Goal: Task Accomplishment & Management: Contribute content

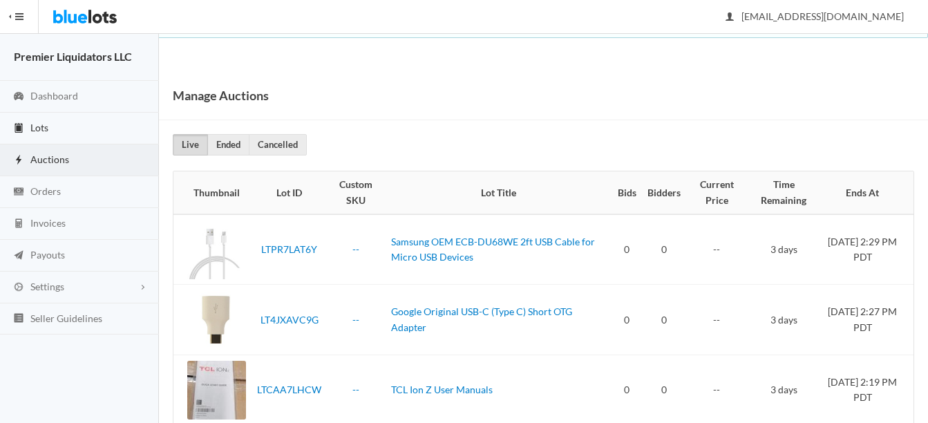
click at [41, 133] on link "Lots" at bounding box center [79, 129] width 159 height 32
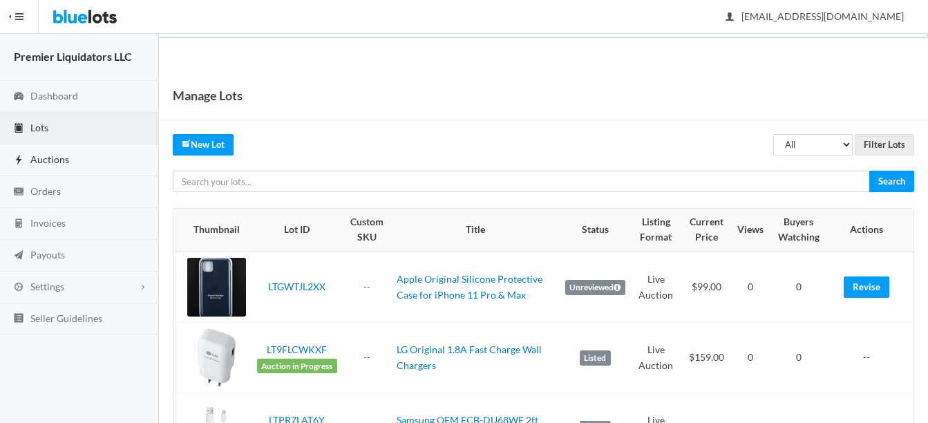
click at [39, 153] on span "Auctions" at bounding box center [49, 159] width 39 height 12
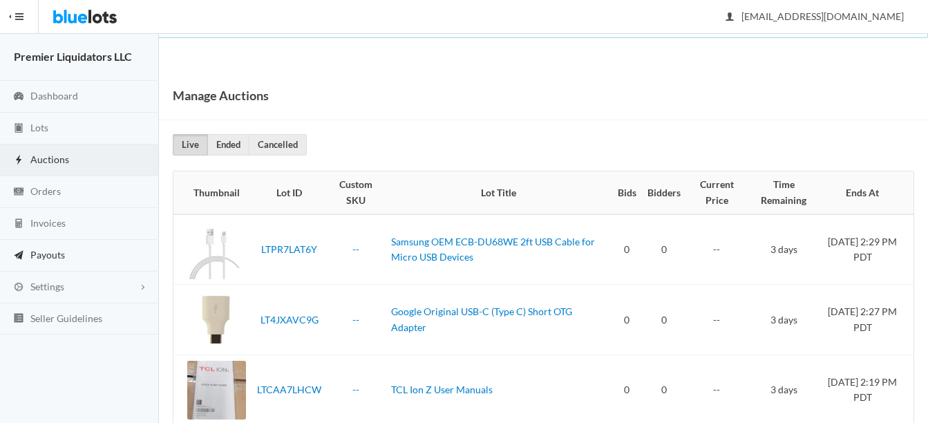
click at [48, 247] on link "Payouts" at bounding box center [79, 256] width 159 height 32
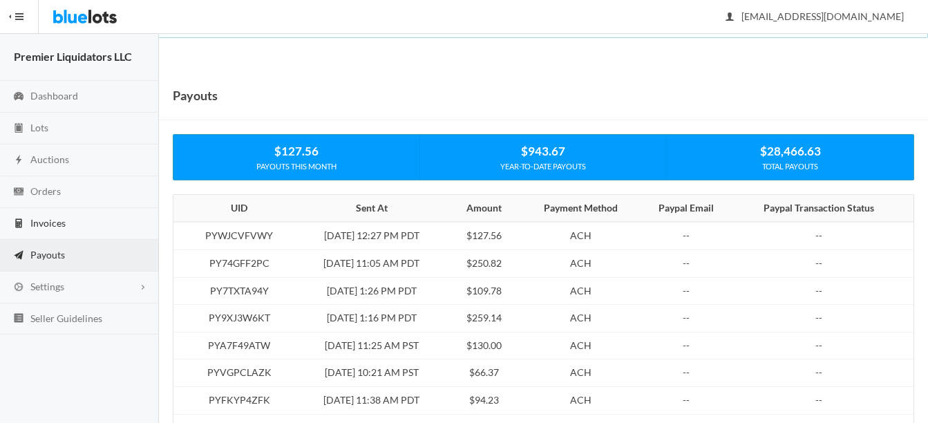
click at [44, 218] on span "Invoices" at bounding box center [47, 223] width 35 height 12
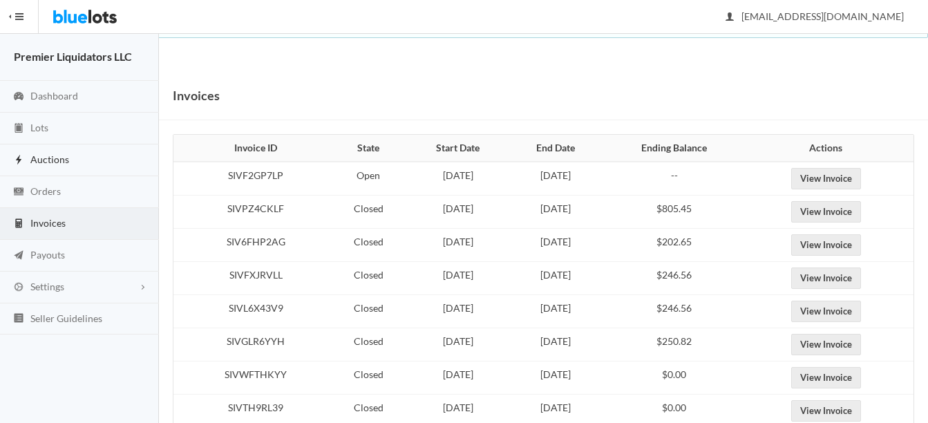
click at [55, 155] on span "Auctions" at bounding box center [49, 159] width 39 height 12
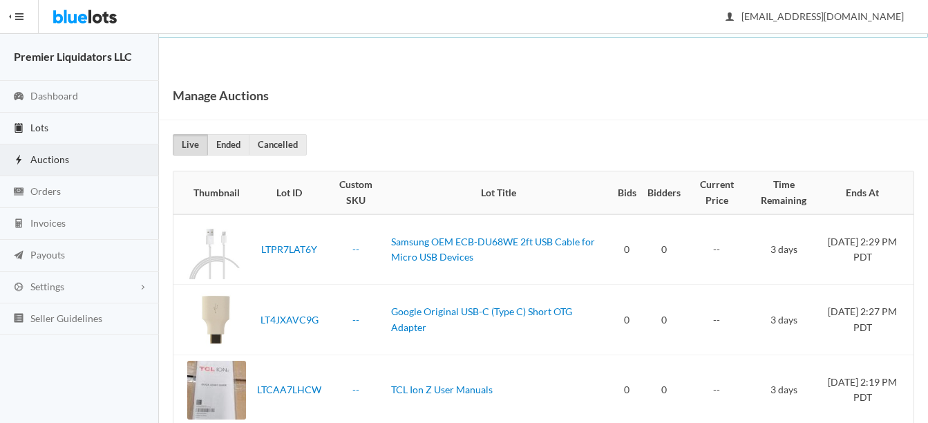
click at [40, 126] on span "Lots" at bounding box center [39, 128] width 18 height 12
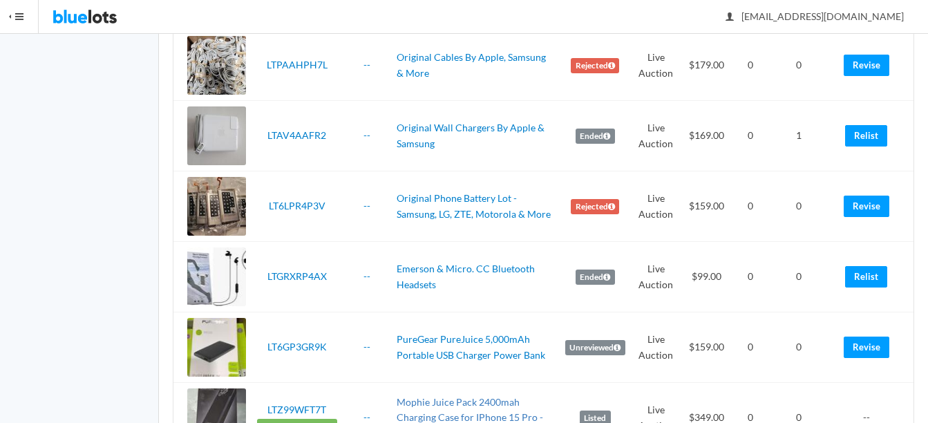
scroll to position [898, 0]
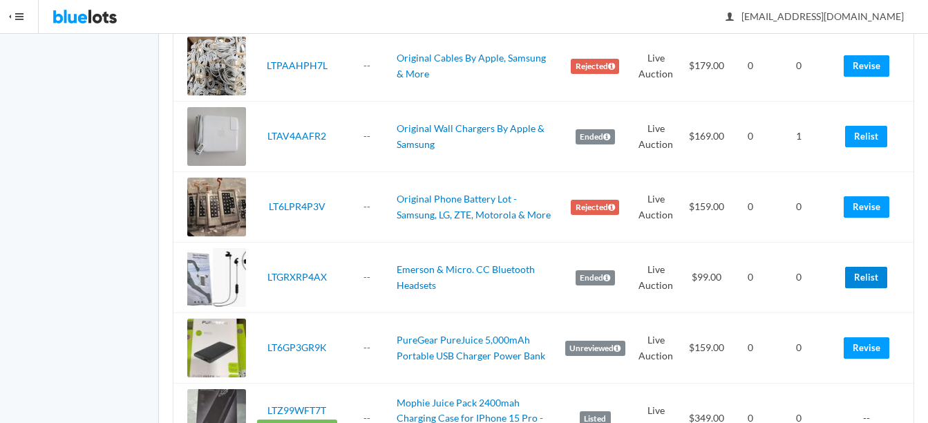
click at [876, 285] on link "Relist" at bounding box center [866, 277] width 42 height 21
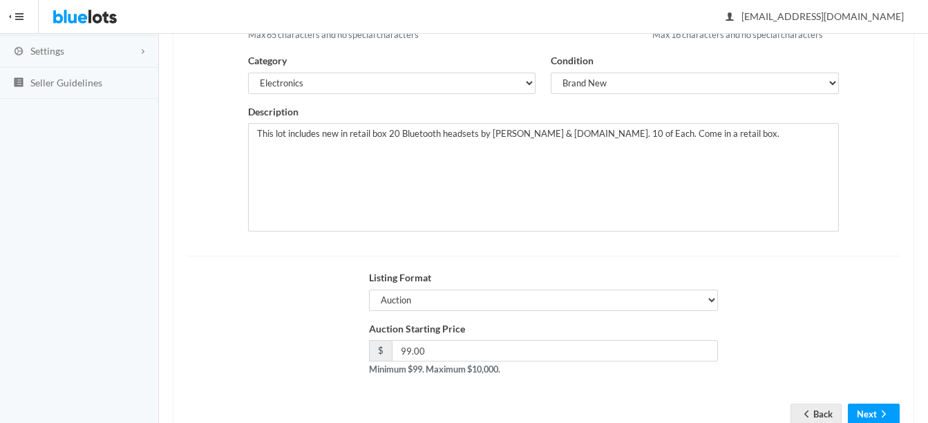
scroll to position [211, 0]
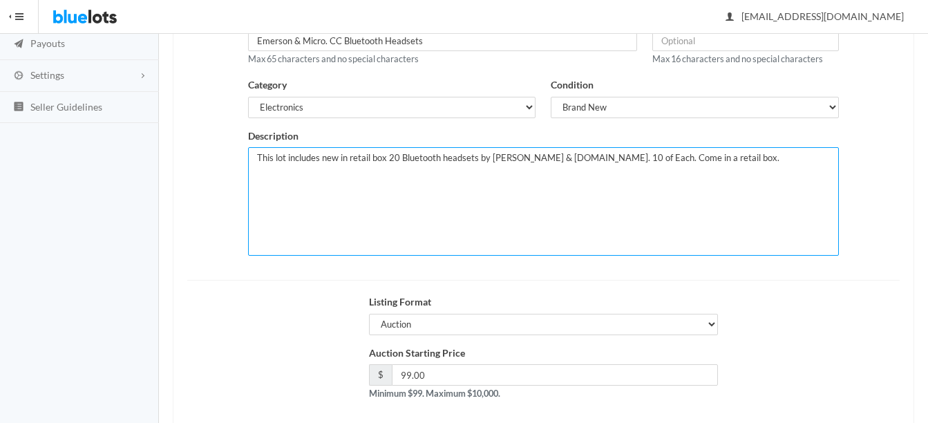
click at [396, 155] on textarea "This lot includes new in retail box 20 Bluetooth headsets by Emerson & Micro.CC…" at bounding box center [543, 201] width 591 height 108
click at [617, 157] on textarea "This lot includes new in retail box 20 Bluetooth headsets by Emerson & Micro.CC…" at bounding box center [543, 201] width 591 height 108
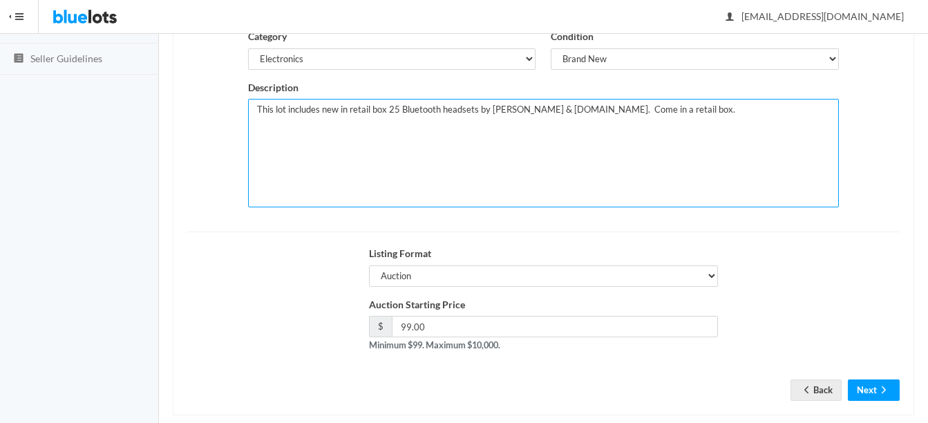
scroll to position [280, 0]
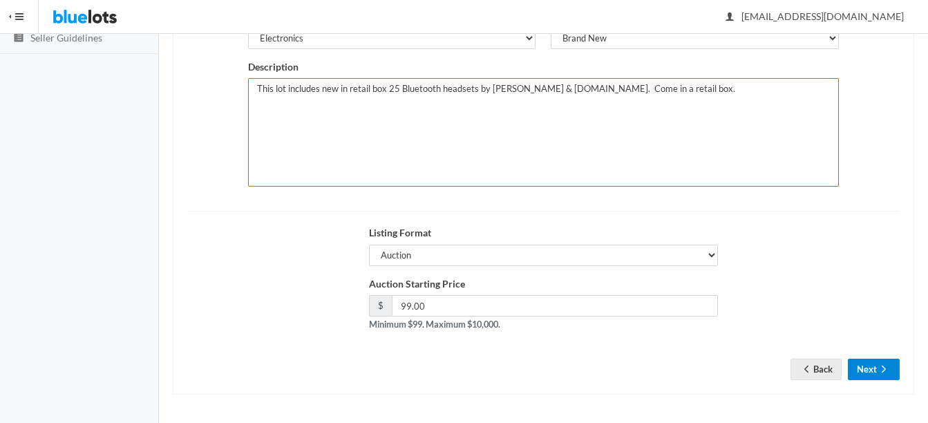
type textarea "This lot includes new in retail box 25 Bluetooth headsets by Emerson & Micro.CC…"
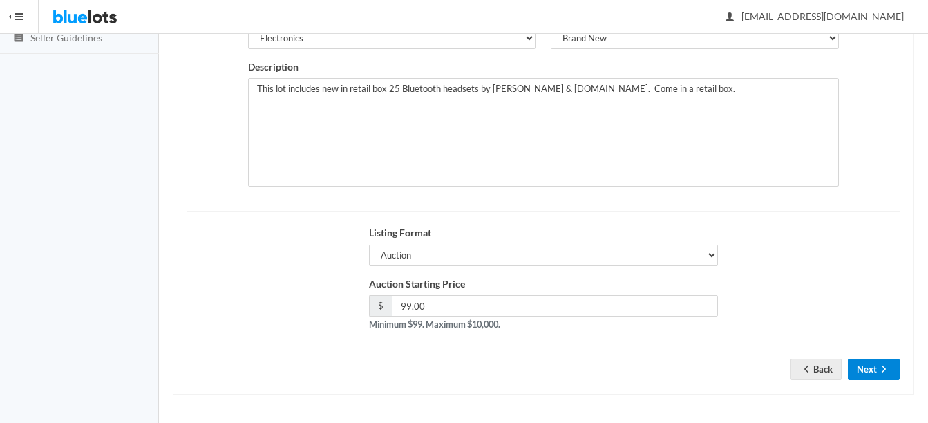
click at [894, 368] on button "Next" at bounding box center [873, 368] width 52 height 21
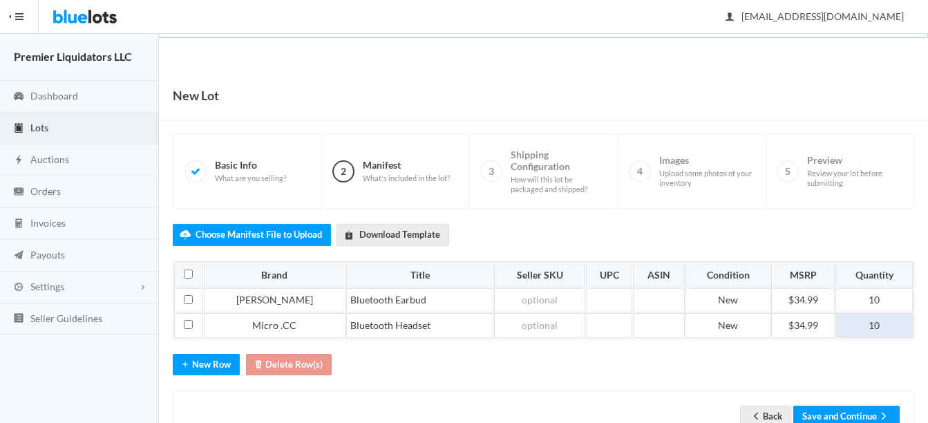
click at [883, 328] on td "10" at bounding box center [873, 325] width 77 height 25
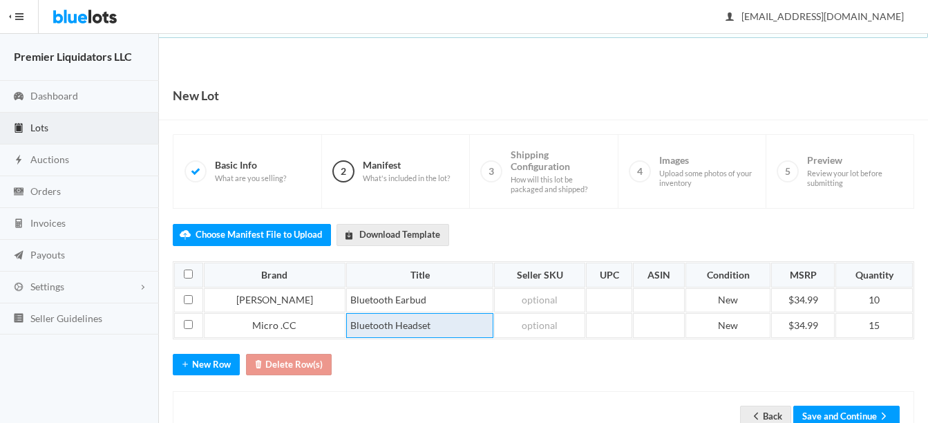
click at [347, 323] on td "Bluetooth Headset" at bounding box center [420, 325] width 148 height 25
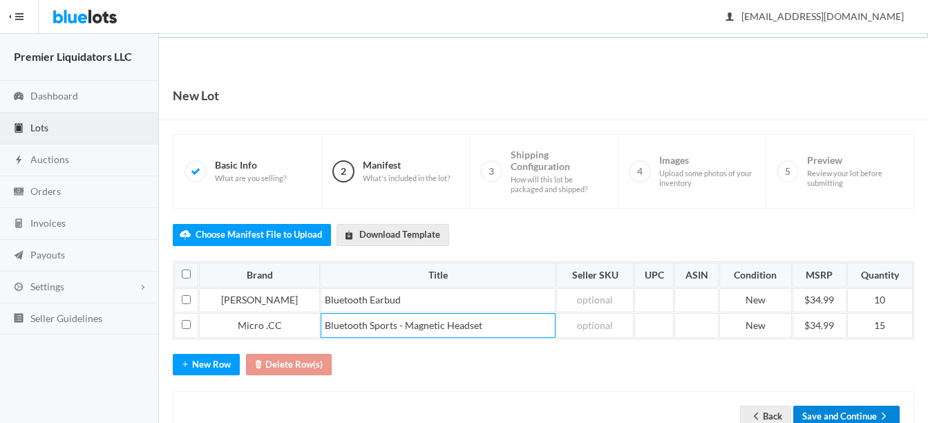
click at [841, 415] on button "Save and Continue" at bounding box center [846, 415] width 106 height 21
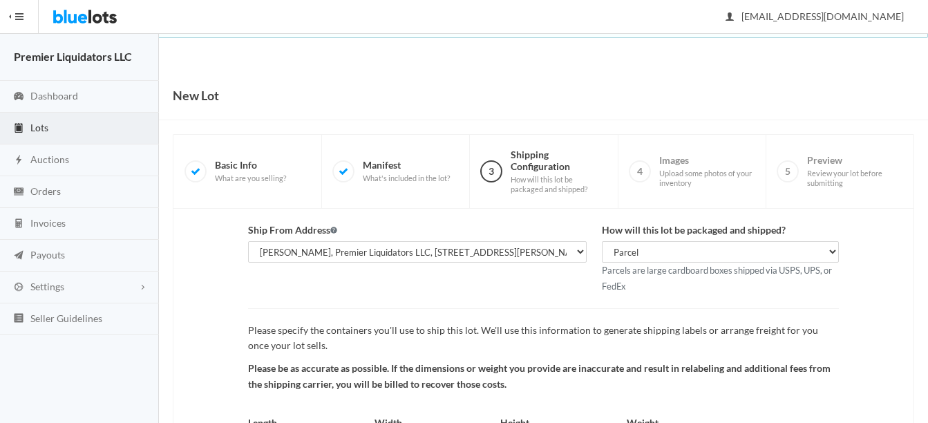
scroll to position [144, 0]
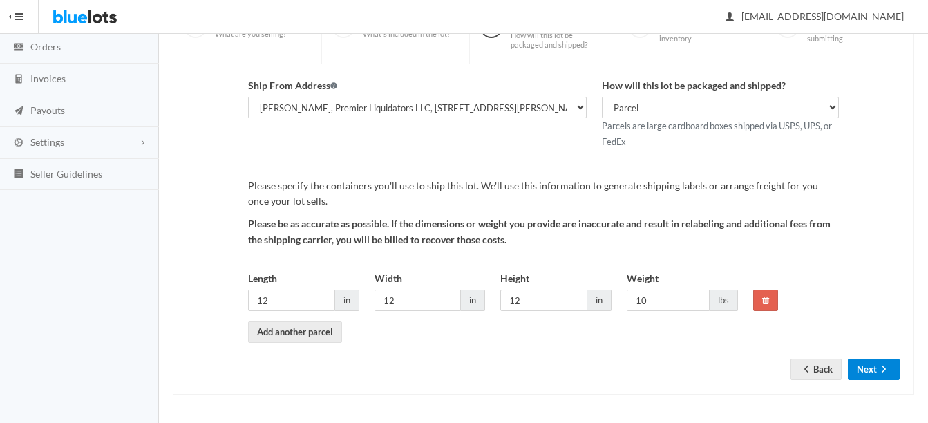
click at [869, 372] on button "Next" at bounding box center [873, 368] width 52 height 21
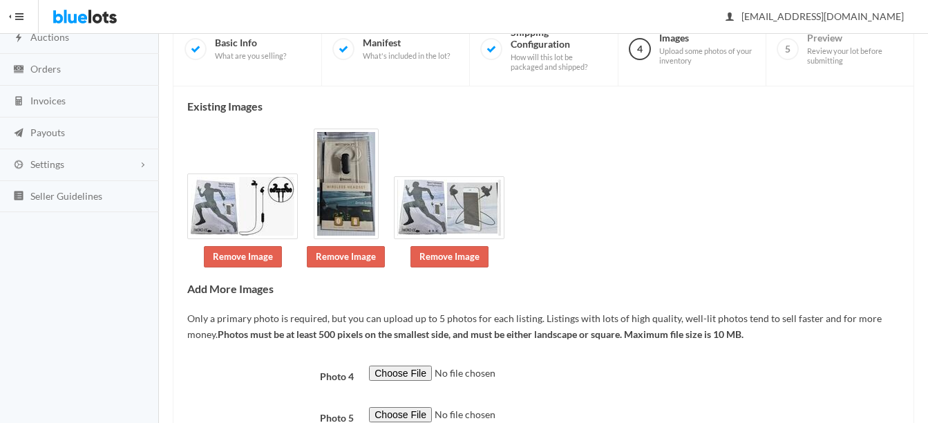
scroll to position [138, 0]
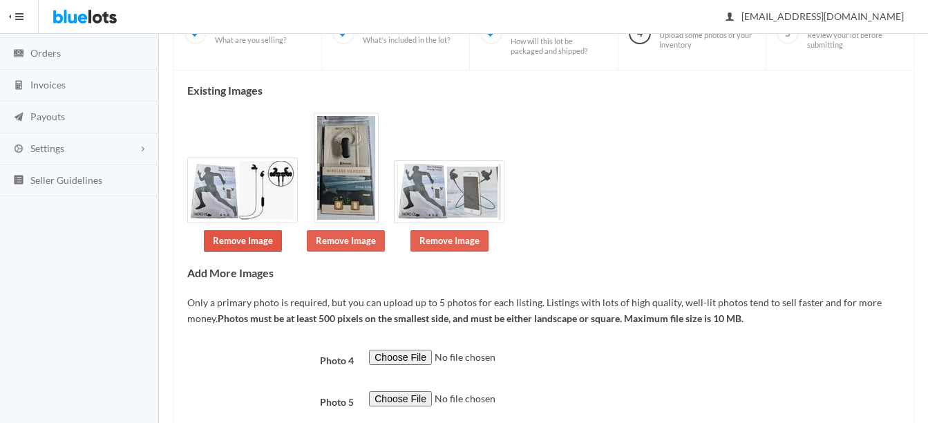
click at [244, 247] on link "Remove Image" at bounding box center [243, 240] width 78 height 21
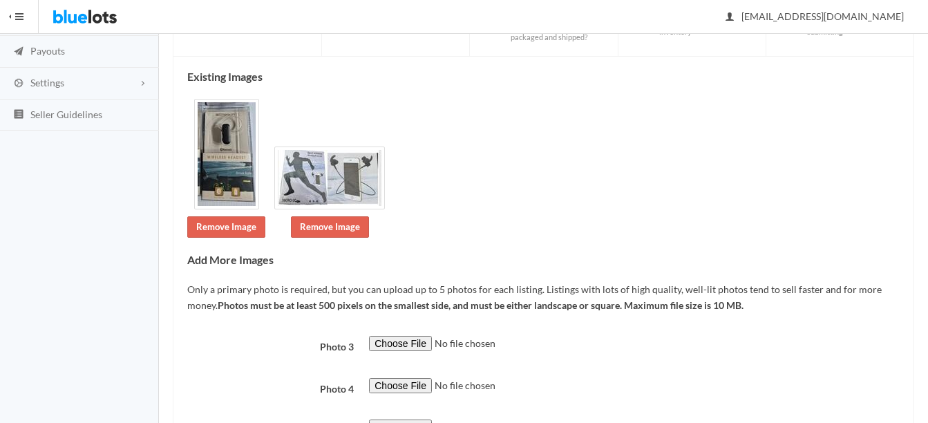
scroll to position [276, 0]
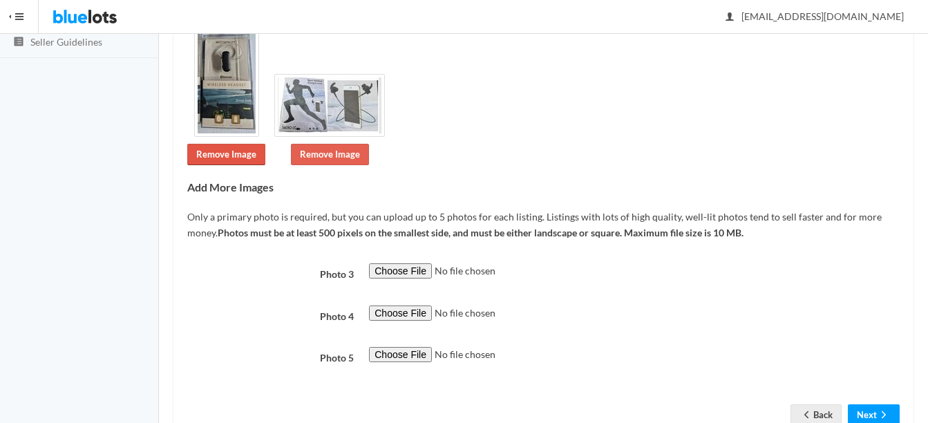
click at [231, 151] on link "Remove Image" at bounding box center [226, 154] width 78 height 21
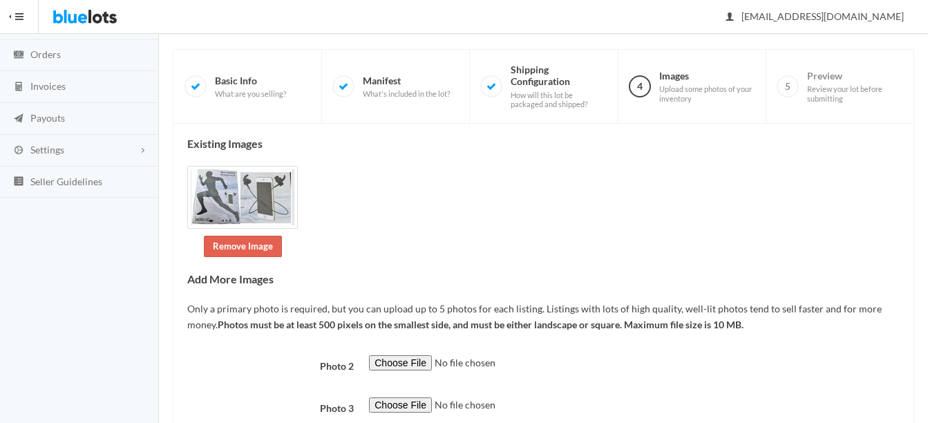
scroll to position [138, 0]
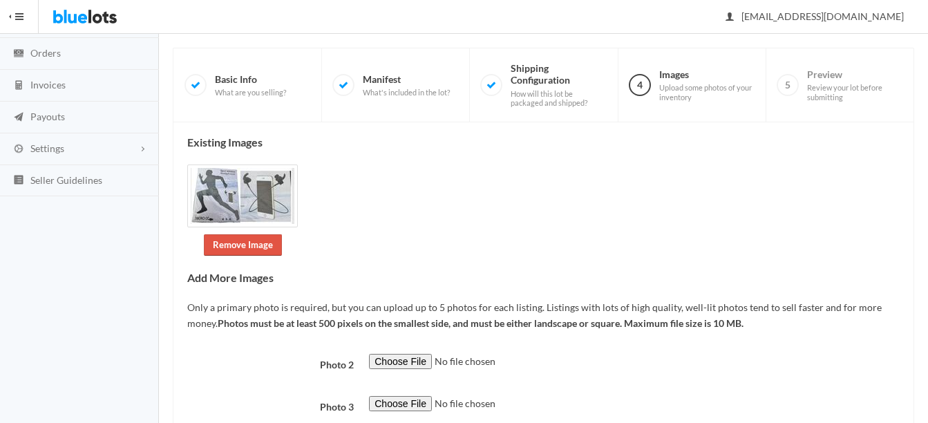
click at [228, 252] on link "Remove Image" at bounding box center [243, 244] width 78 height 21
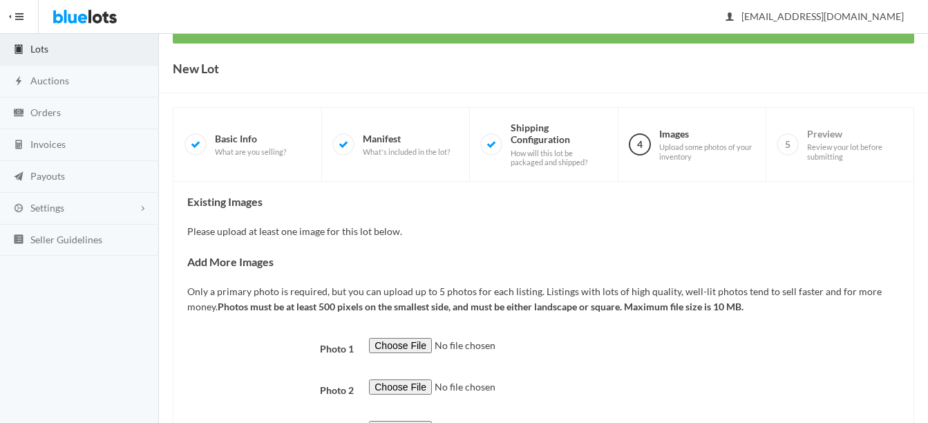
scroll to position [276, 0]
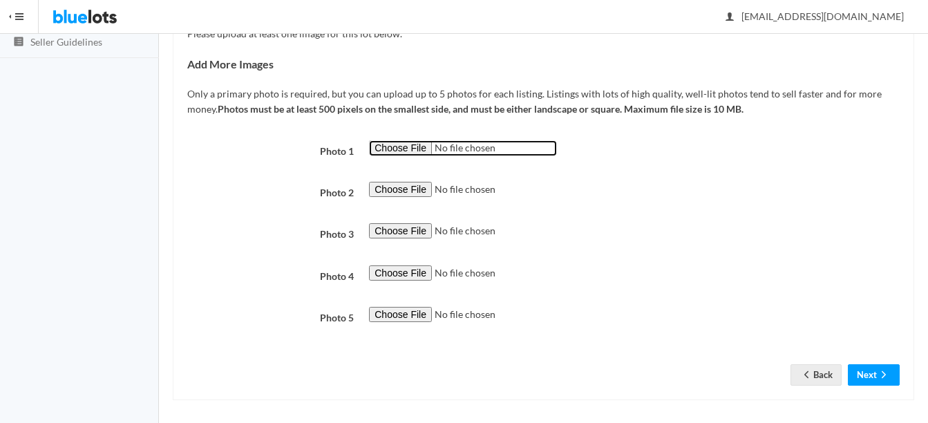
click at [385, 148] on input "file" at bounding box center [463, 148] width 188 height 16
type input "C:\fakepath\thumbnail - 2025-08-19T103741.685.jpg"
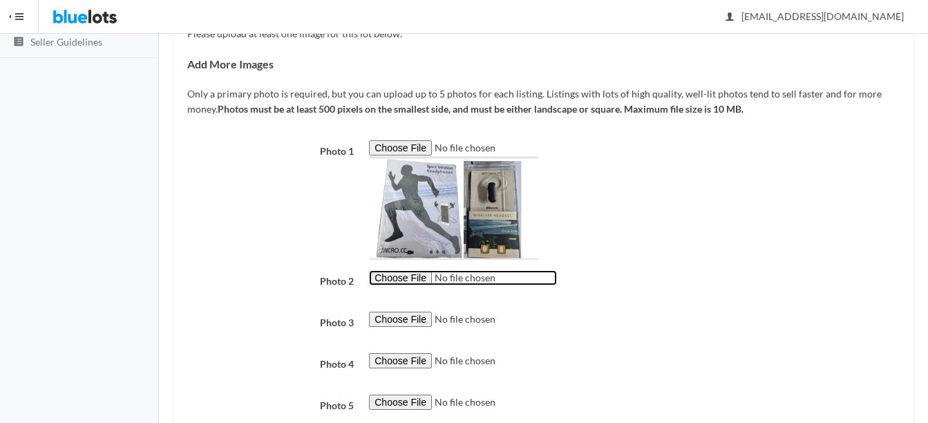
click at [382, 283] on input "file" at bounding box center [463, 278] width 188 height 16
type input "C:\fakepath\thumbnail - 2025-08-14T092233.921.jpg"
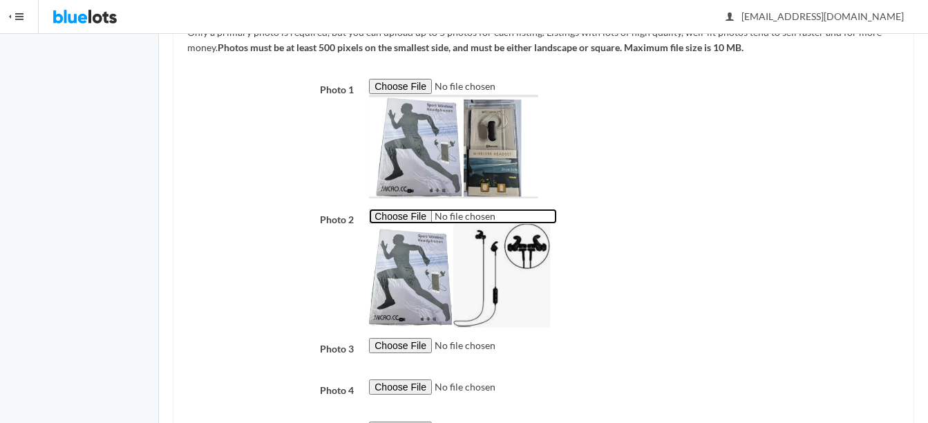
scroll to position [458, 0]
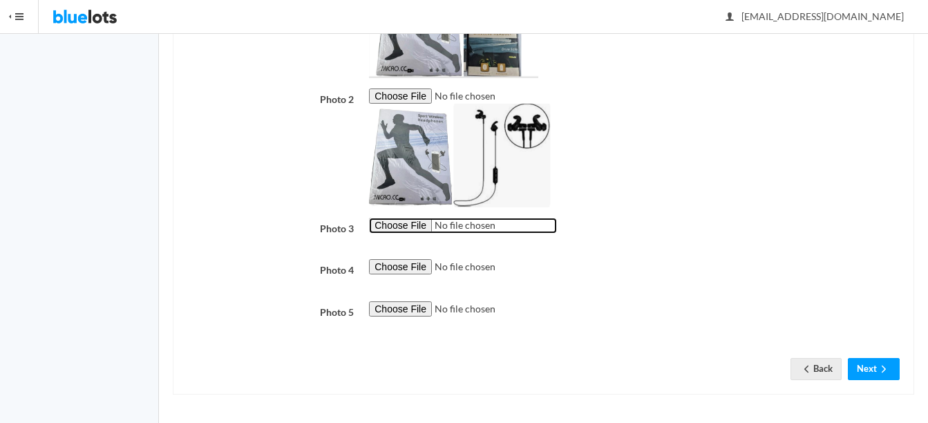
click at [414, 229] on input "file" at bounding box center [463, 226] width 188 height 16
type input "C:\fakepath\thumbnail - 2025-07-18T083055.089.jpg"
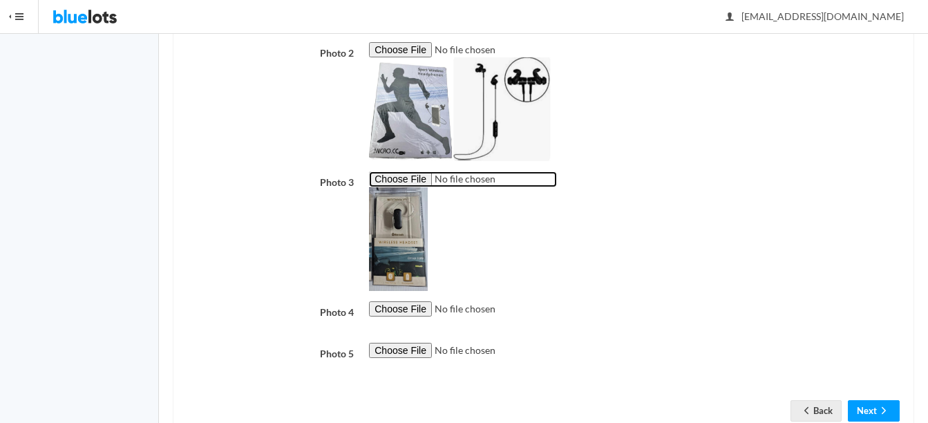
scroll to position [527, 0]
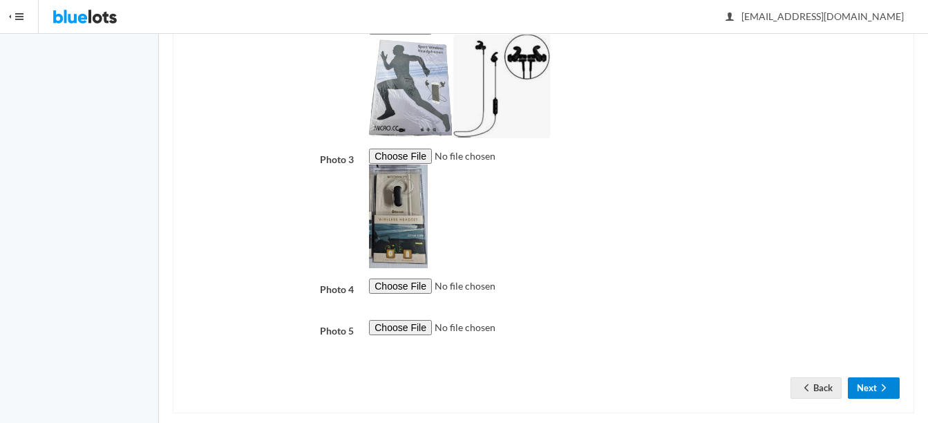
click at [856, 390] on button "Next" at bounding box center [873, 387] width 52 height 21
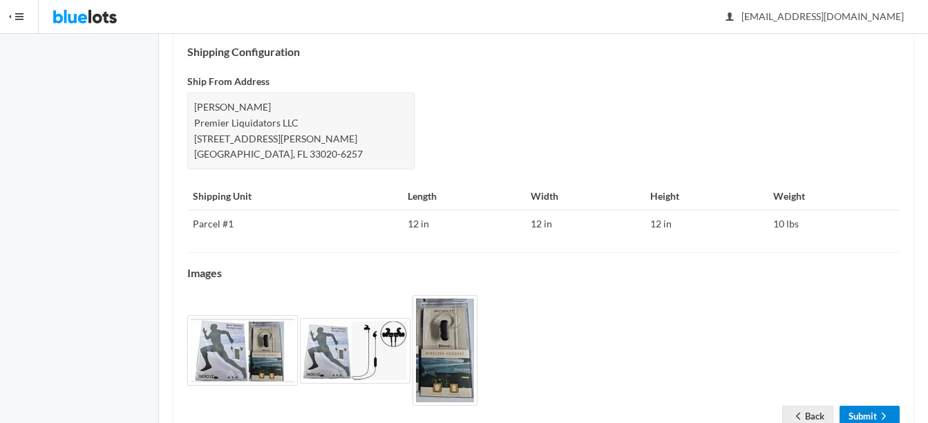
scroll to position [609, 0]
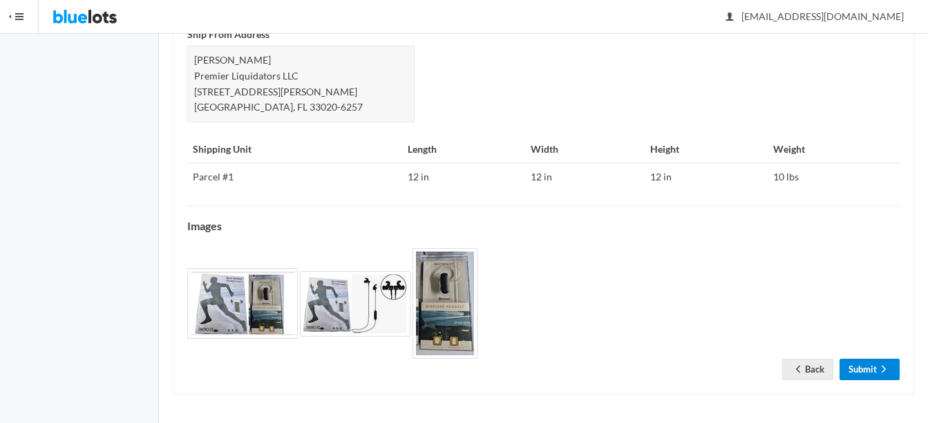
click at [861, 369] on link "Submit" at bounding box center [869, 368] width 60 height 21
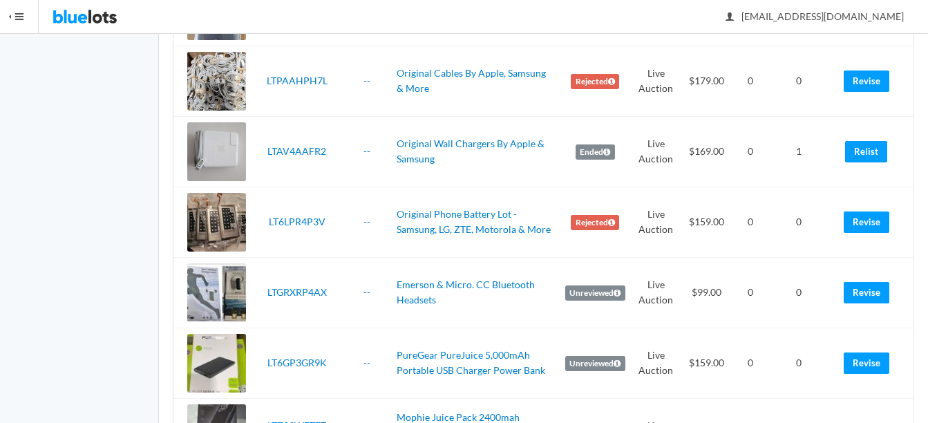
scroll to position [967, 0]
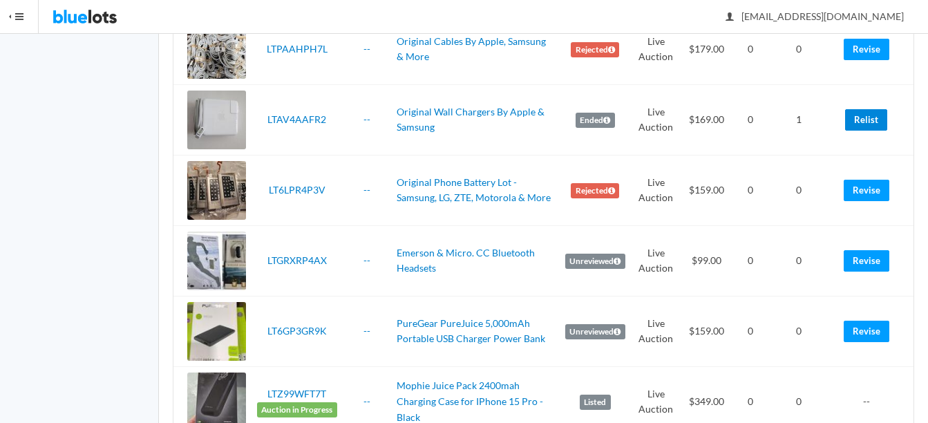
drag, startPoint x: 865, startPoint y: 118, endPoint x: 538, endPoint y: 49, distance: 333.9
click at [865, 118] on link "Relist" at bounding box center [866, 119] width 42 height 21
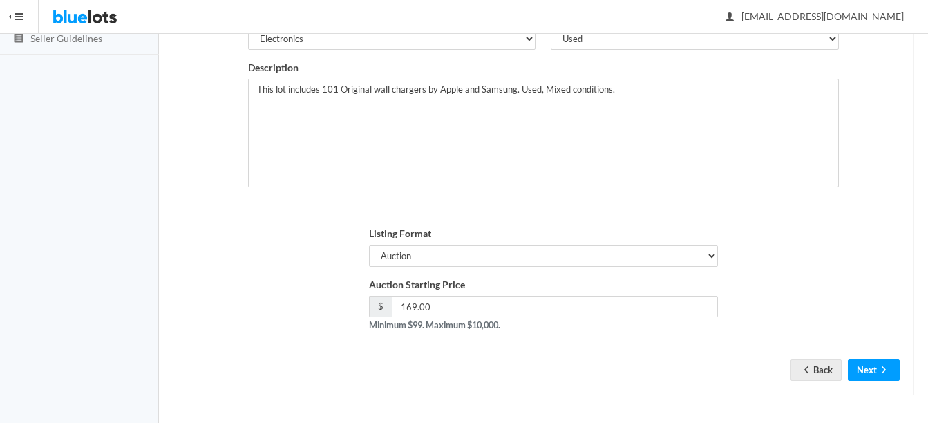
scroll to position [280, 0]
click at [874, 374] on button "Next" at bounding box center [873, 368] width 52 height 21
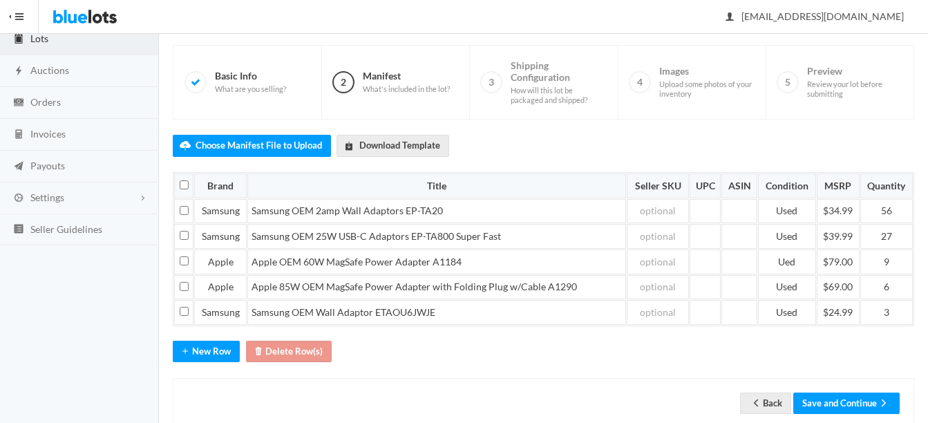
scroll to position [123, 0]
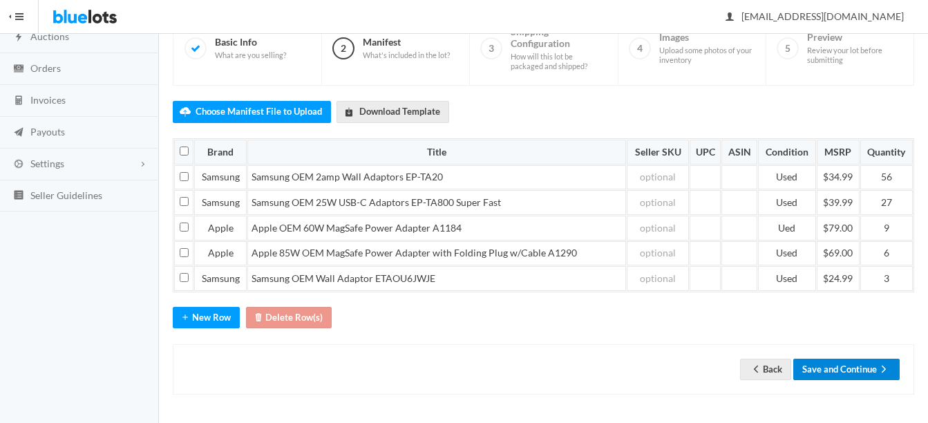
click at [863, 360] on button "Save and Continue" at bounding box center [846, 368] width 106 height 21
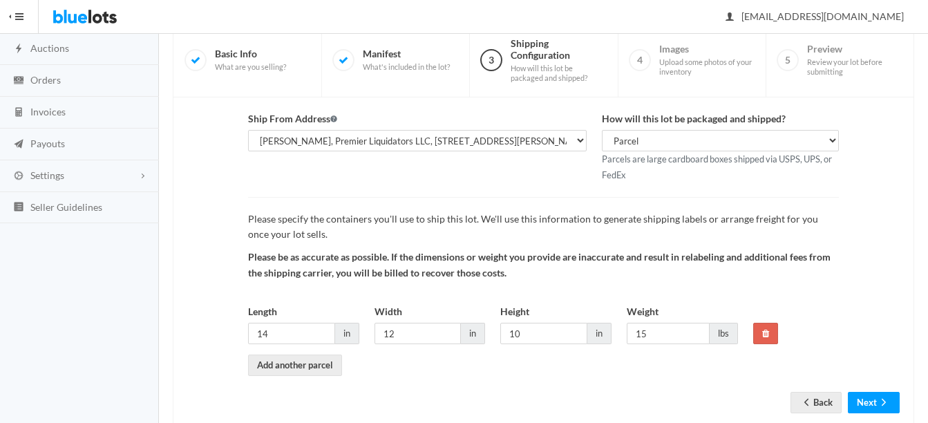
scroll to position [144, 0]
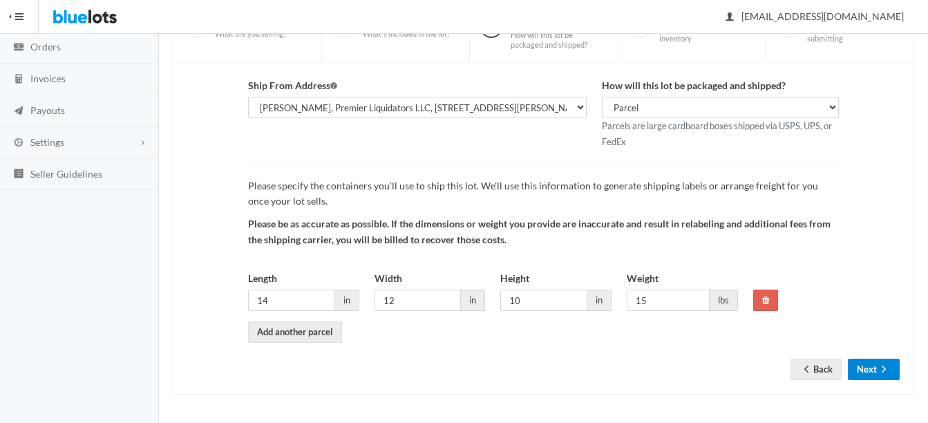
click at [859, 364] on button "Next" at bounding box center [873, 368] width 52 height 21
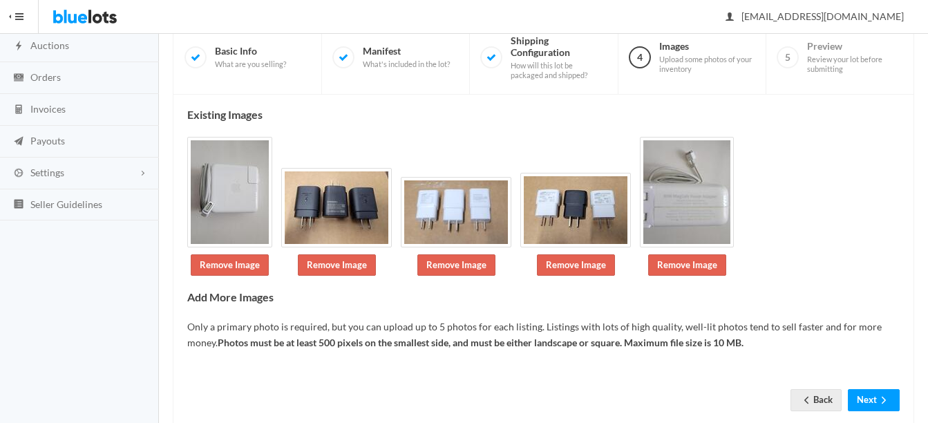
scroll to position [145, 0]
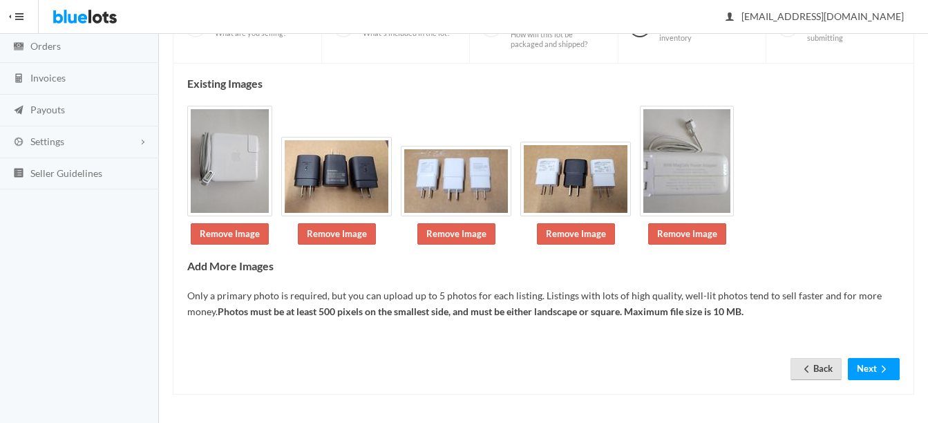
click at [823, 363] on link "Back" at bounding box center [815, 368] width 51 height 21
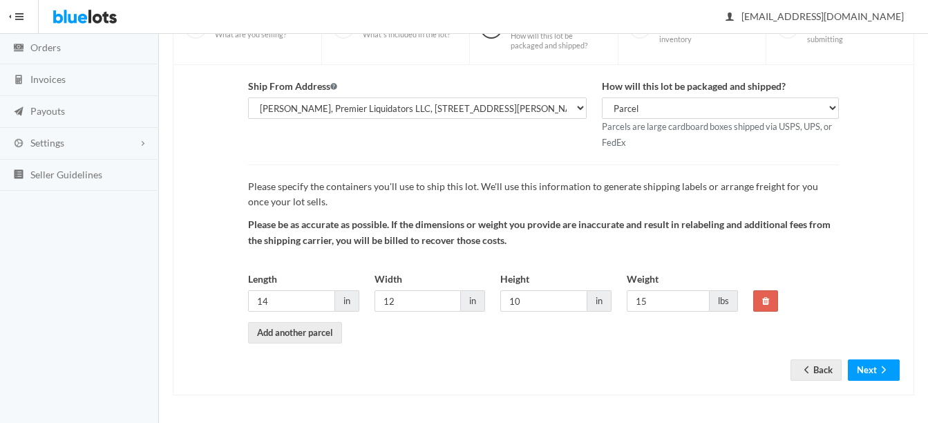
scroll to position [144, 0]
click at [818, 371] on link "Back" at bounding box center [815, 368] width 51 height 21
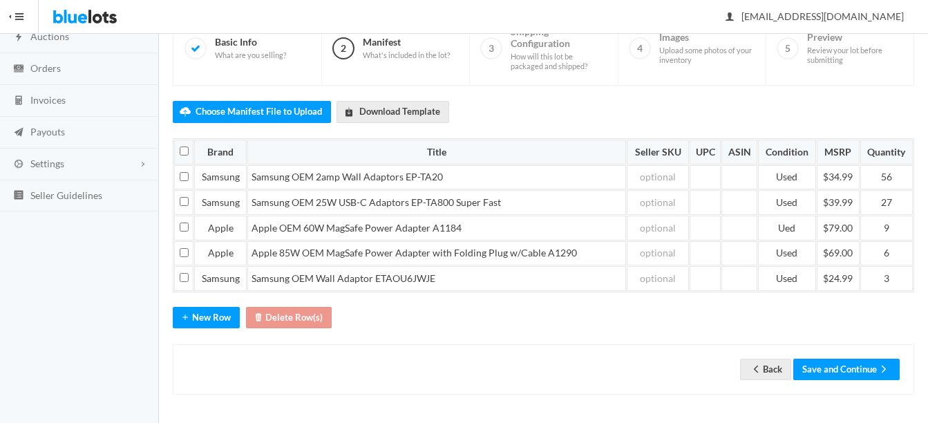
scroll to position [123, 0]
click at [763, 366] on link "Back" at bounding box center [765, 368] width 51 height 21
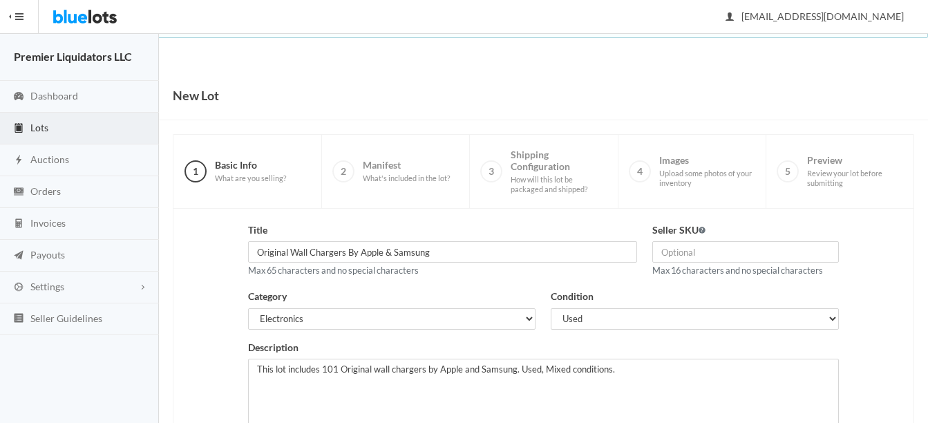
scroll to position [276, 0]
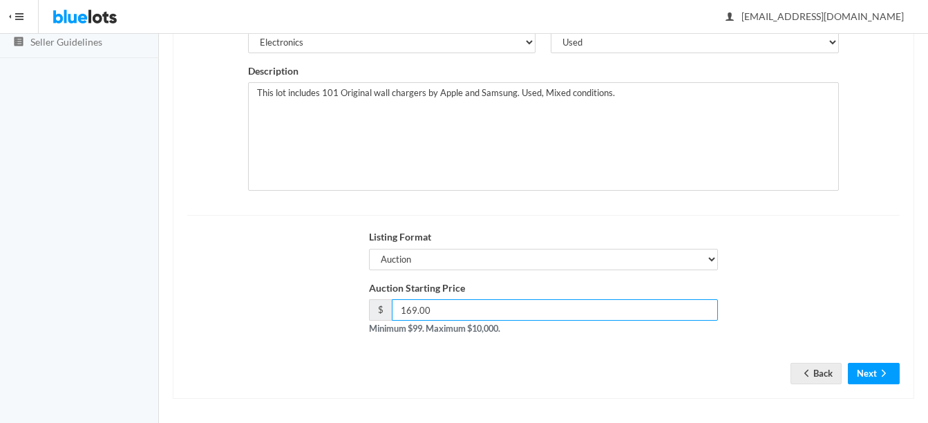
click at [501, 310] on input "169.00" at bounding box center [555, 309] width 326 height 21
type input "165.00"
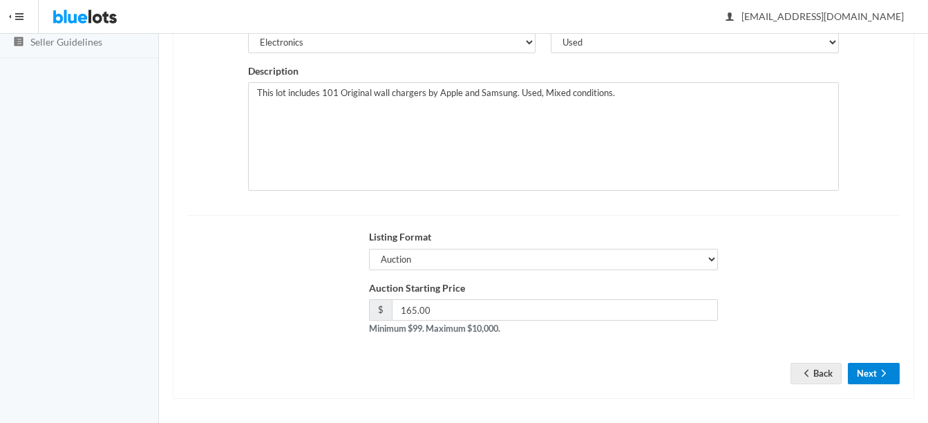
click at [888, 371] on icon "arrow forward" at bounding box center [883, 372] width 14 height 11
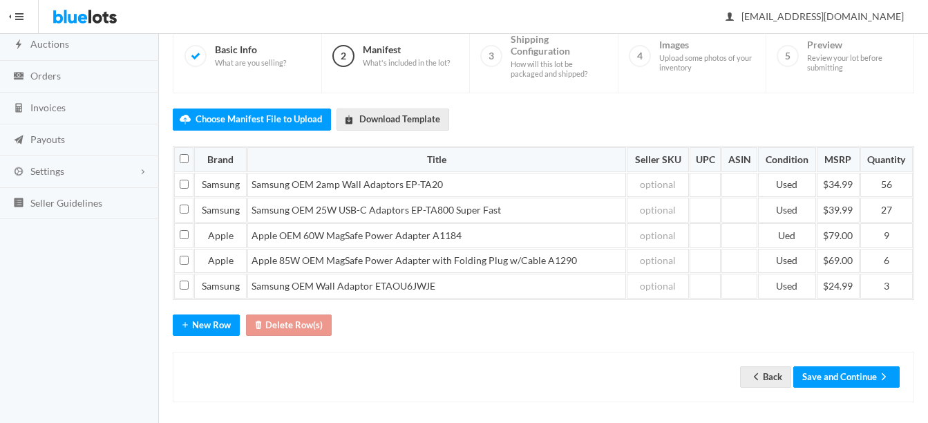
scroll to position [123, 0]
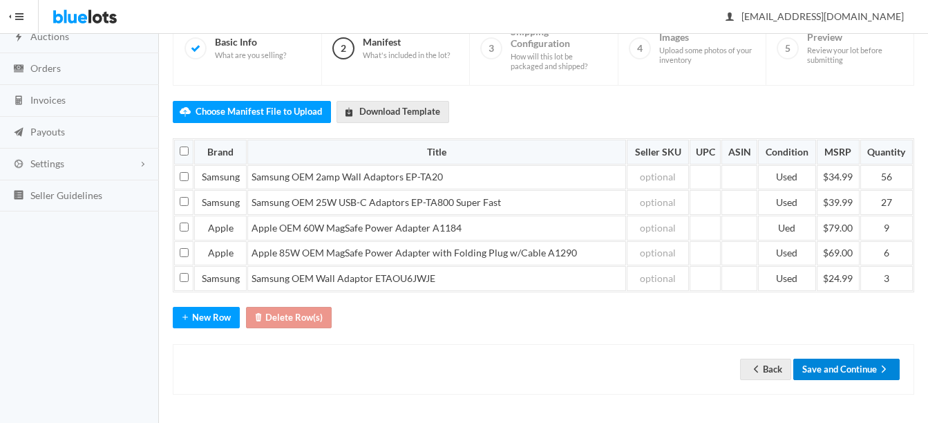
click at [838, 369] on button "Save and Continue" at bounding box center [846, 368] width 106 height 21
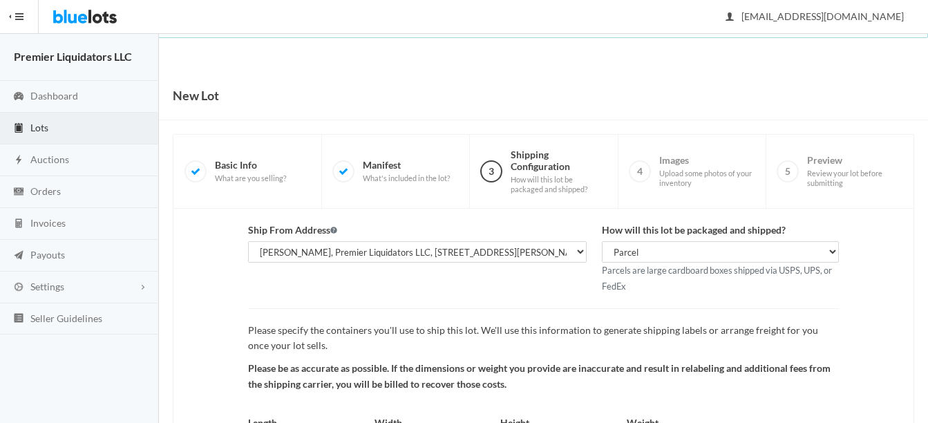
scroll to position [144, 0]
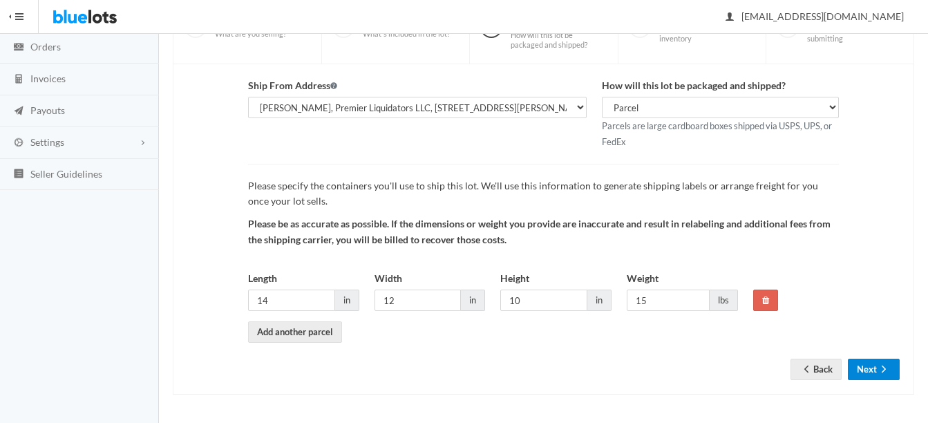
click at [862, 367] on button "Next" at bounding box center [873, 368] width 52 height 21
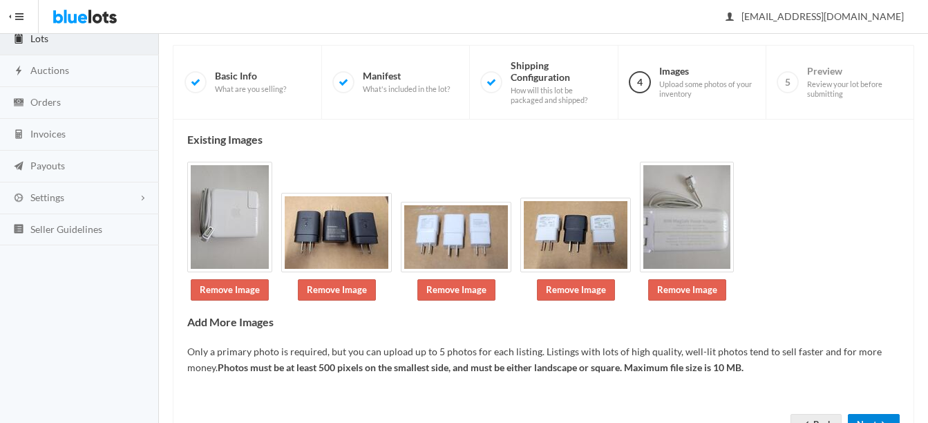
scroll to position [145, 0]
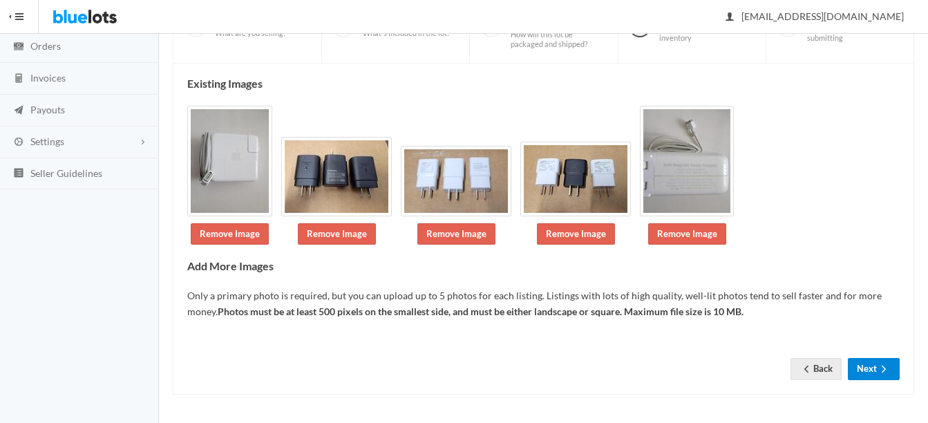
click at [872, 372] on button "Next" at bounding box center [873, 368] width 52 height 21
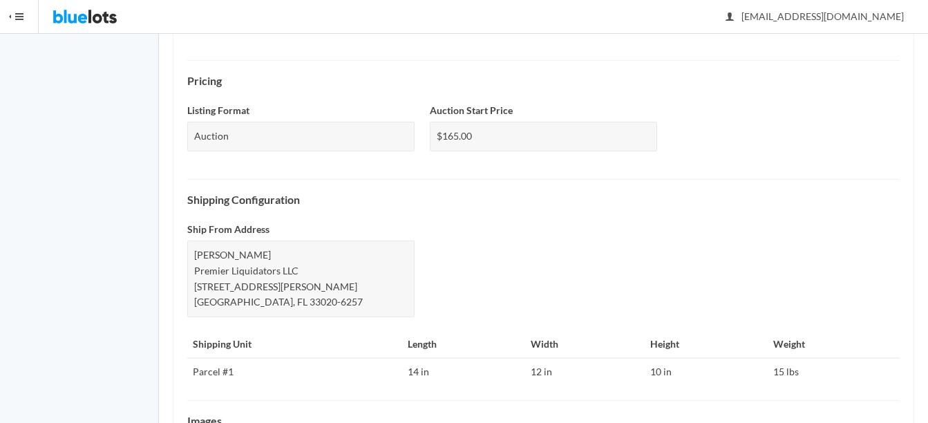
scroll to position [609, 0]
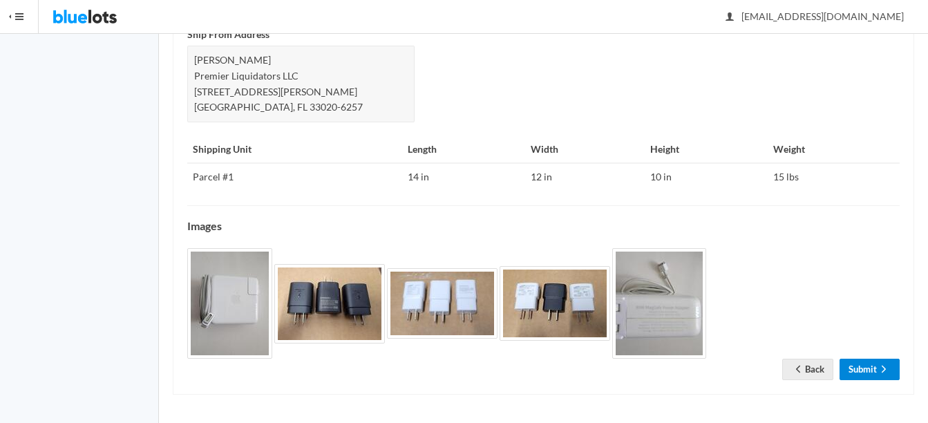
click at [874, 372] on link "Submit" at bounding box center [869, 368] width 60 height 21
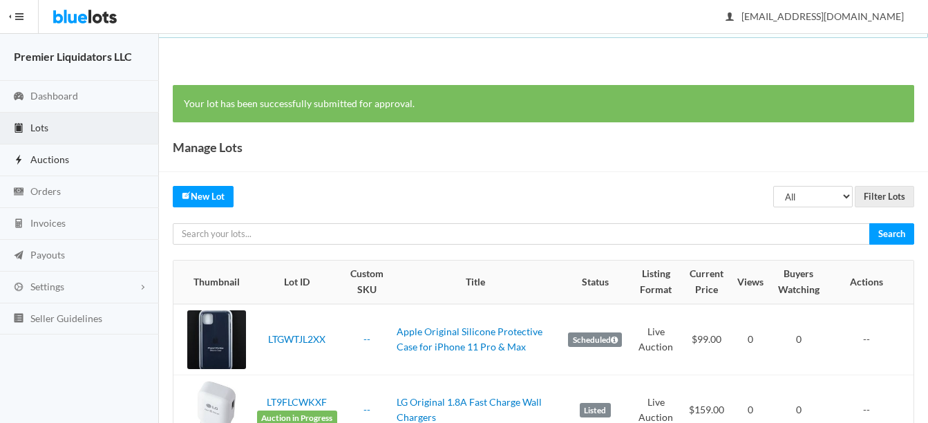
click at [52, 153] on span "Auctions" at bounding box center [49, 159] width 39 height 12
